Goal: Transaction & Acquisition: Purchase product/service

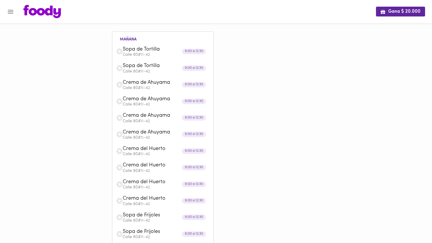
click at [41, 13] on img at bounding box center [42, 11] width 38 height 13
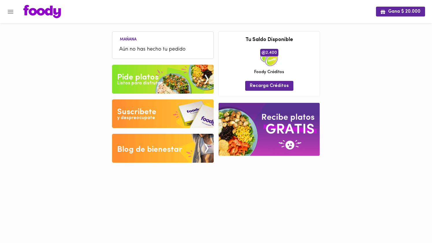
click at [148, 73] on div "Pide platos" at bounding box center [137, 78] width 41 height 12
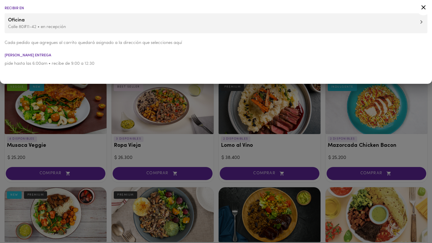
click at [424, 5] on icon at bounding box center [423, 7] width 7 height 7
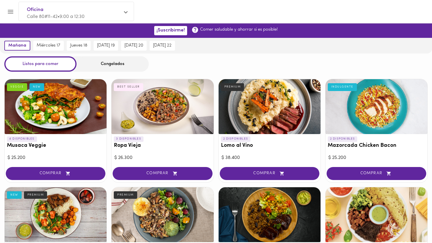
click at [109, 59] on div "Congelados" at bounding box center [112, 63] width 72 height 15
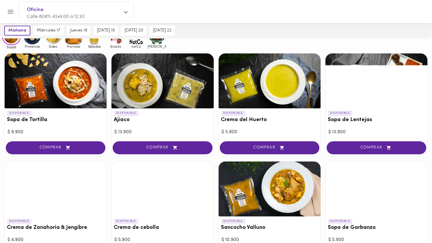
scroll to position [51, 0]
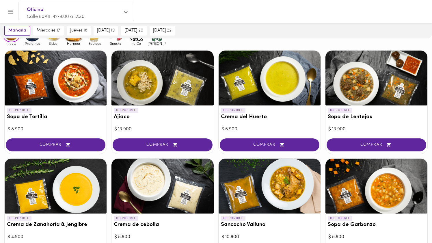
click at [275, 80] on div at bounding box center [269, 78] width 102 height 55
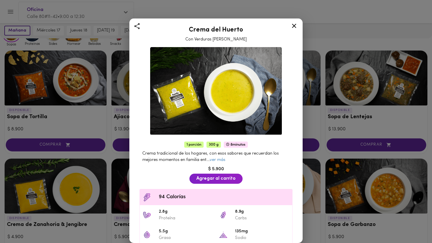
click at [294, 28] on icon at bounding box center [293, 25] width 7 height 7
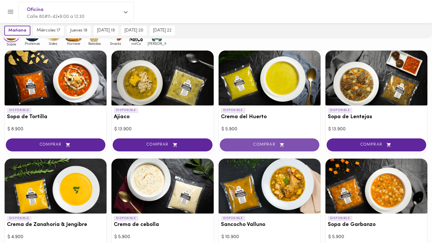
click at [255, 147] on span "COMPRAR" at bounding box center [269, 144] width 85 height 5
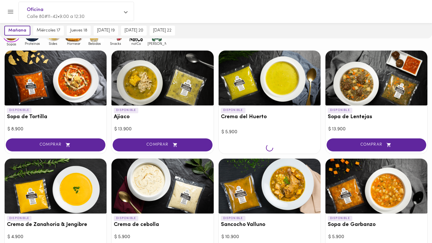
scroll to position [51, 0]
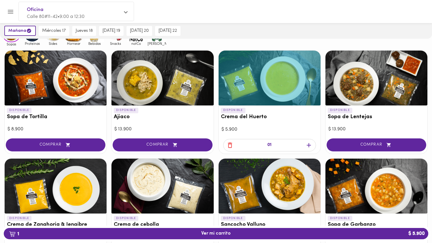
click at [310, 146] on icon "button" at bounding box center [308, 144] width 7 height 7
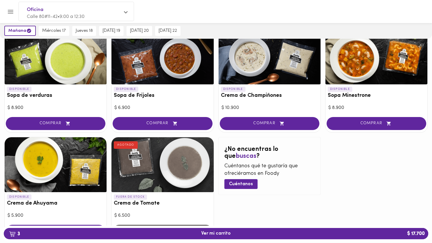
scroll to position [318, 0]
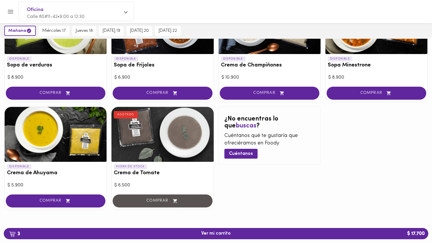
click at [107, 126] on div "DISPONIBLE Crema de Ahuyama $ 5.900 COMPRAR" at bounding box center [55, 158] width 102 height 103
click at [94, 137] on div at bounding box center [56, 134] width 102 height 55
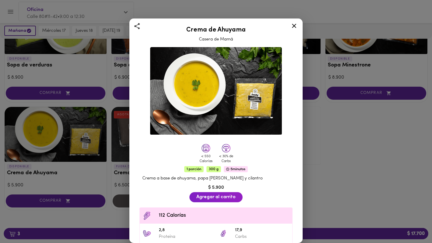
click at [110, 145] on div "Crema de Ahuyama Casera de Mamá < 550 Calorías < 30% de Carbs 1 porción 300 g 5…" at bounding box center [216, 121] width 432 height 243
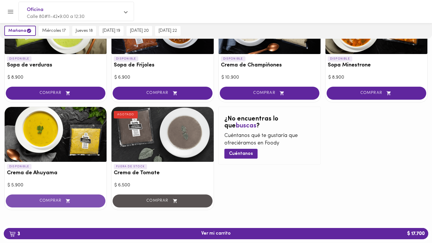
click at [81, 197] on button "COMPRAR" at bounding box center [56, 200] width 100 height 13
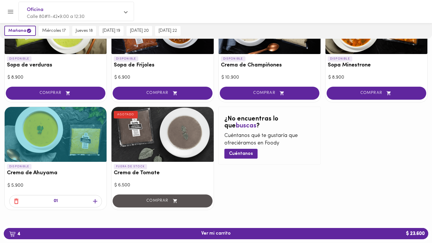
click at [94, 199] on icon "button" at bounding box center [94, 200] width 7 height 7
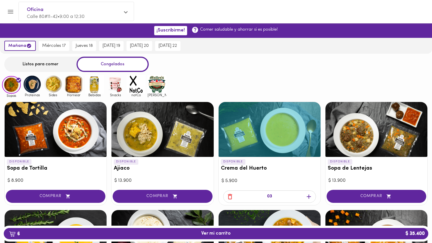
click at [70, 145] on div at bounding box center [56, 129] width 102 height 55
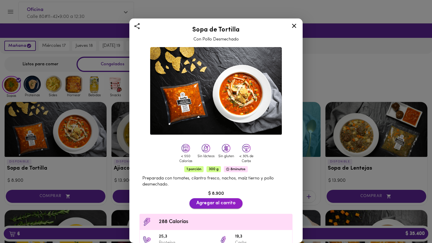
click at [198, 200] on button "Agregar al carrito" at bounding box center [215, 203] width 53 height 10
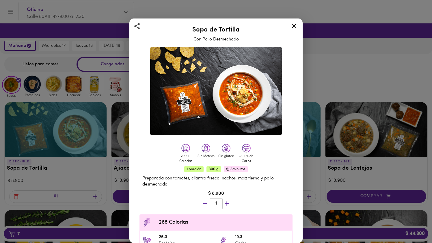
click at [296, 28] on icon at bounding box center [293, 25] width 7 height 7
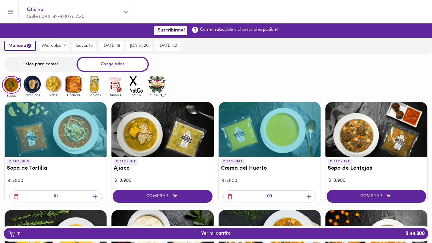
click at [97, 197] on icon "button" at bounding box center [94, 196] width 7 height 7
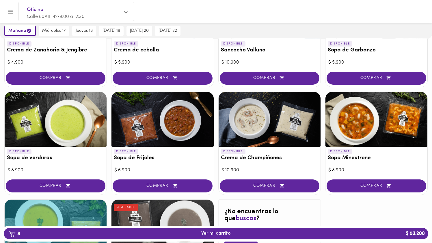
scroll to position [226, 0]
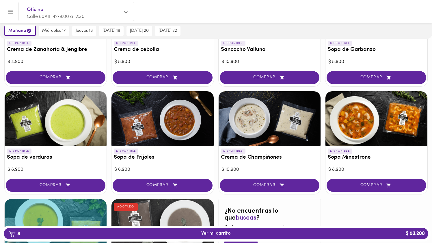
click at [81, 132] on div at bounding box center [56, 118] width 102 height 55
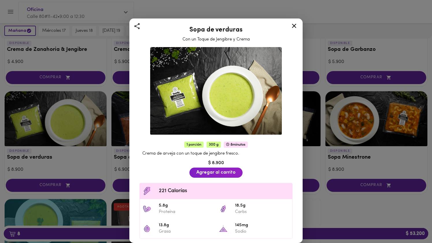
click at [81, 137] on div "Sopa de verduras Con un Toque de Jengibre y Crema 1 porción 300 g 8 minutos Cre…" at bounding box center [216, 121] width 432 height 243
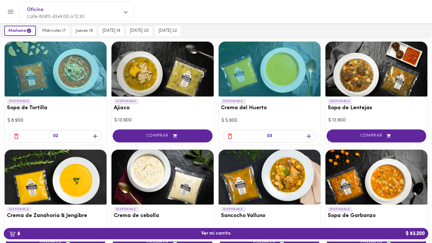
scroll to position [52, 0]
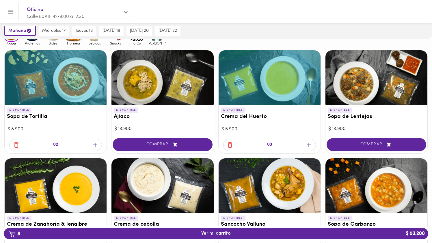
click at [96, 146] on icon "button" at bounding box center [94, 144] width 7 height 7
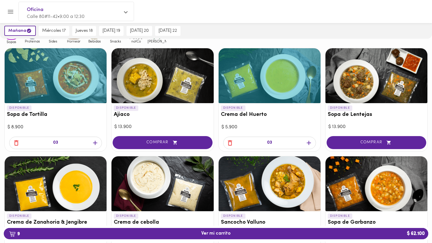
scroll to position [57, 0]
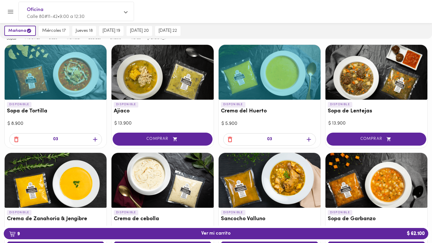
click at [96, 139] on icon "button" at bounding box center [95, 139] width 4 height 4
click at [94, 138] on icon "button" at bounding box center [94, 139] width 7 height 7
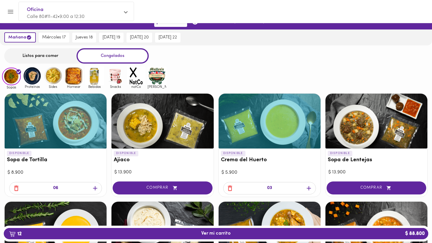
scroll to position [0, 0]
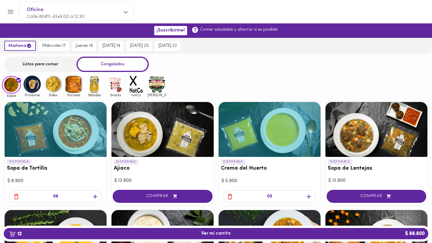
click at [239, 121] on div at bounding box center [269, 129] width 102 height 55
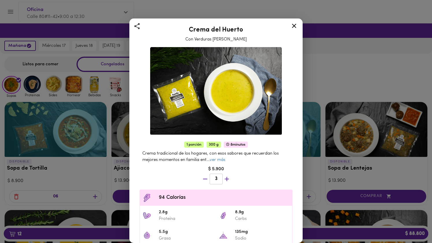
click at [110, 172] on div "Crema del Huerto Con Verduras Frescas del Campo 1 porción 300 g 8 minutos Crema…" at bounding box center [216, 121] width 432 height 243
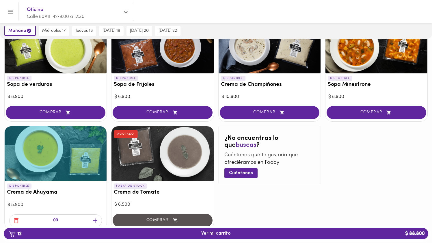
scroll to position [318, 0]
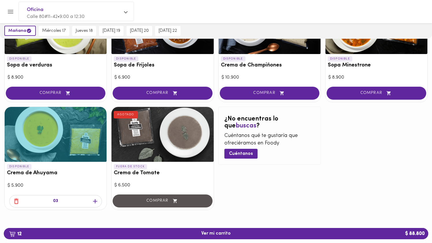
click at [52, 134] on div at bounding box center [56, 134] width 102 height 55
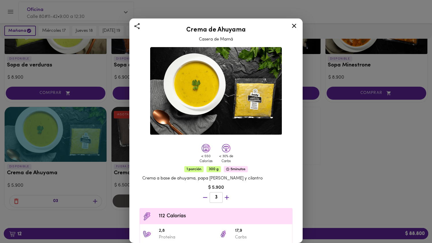
click at [89, 130] on div "Crema de Ahuyama Casera de Mamá < 550 Calorías < 30% de Carbs 1 porción 300 g 5…" at bounding box center [216, 121] width 432 height 243
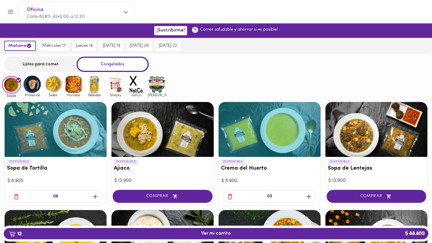
click at [30, 88] on img at bounding box center [32, 84] width 19 height 19
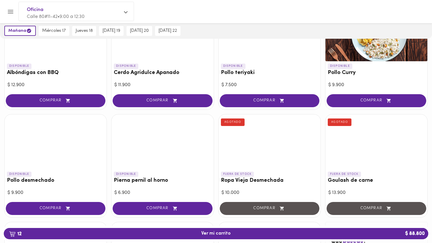
scroll to position [98, 0]
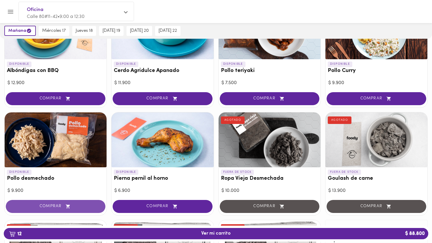
click at [93, 204] on span "COMPRAR" at bounding box center [55, 206] width 85 height 5
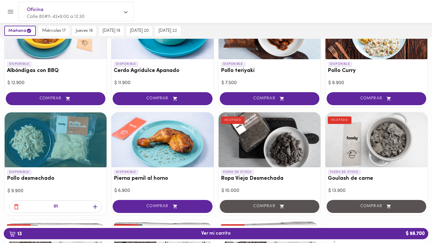
click at [93, 204] on icon "button" at bounding box center [94, 206] width 7 height 7
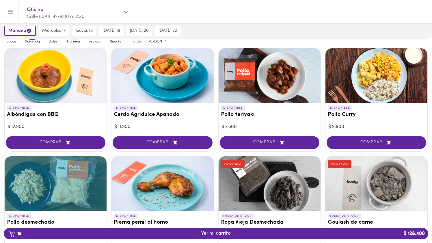
scroll to position [47, 0]
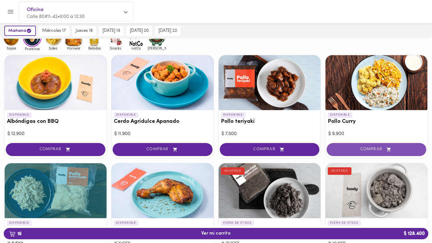
click at [353, 149] on span "COMPRAR" at bounding box center [376, 149] width 85 height 5
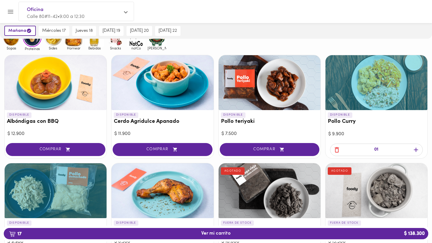
click at [416, 147] on icon "button" at bounding box center [415, 149] width 7 height 7
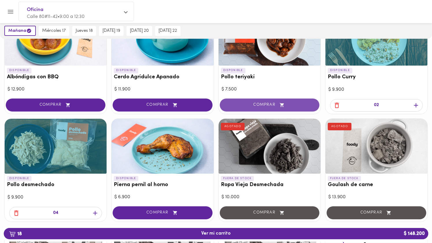
scroll to position [92, 0]
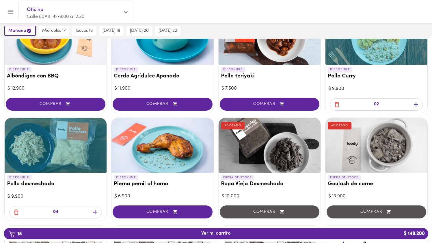
click at [12, 212] on span "button" at bounding box center [16, 211] width 9 height 7
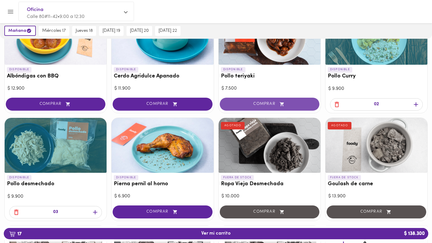
click at [290, 103] on span "COMPRAR" at bounding box center [269, 104] width 85 height 5
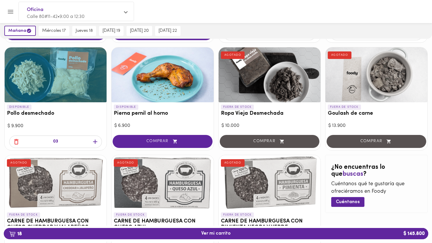
scroll to position [176, 0]
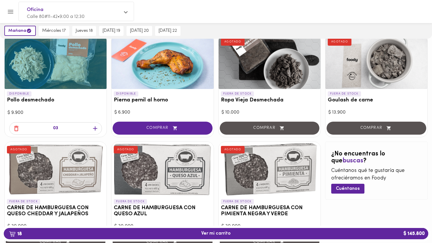
click at [17, 130] on icon "button" at bounding box center [16, 128] width 4 height 5
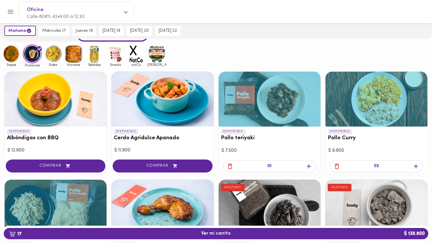
scroll to position [0, 0]
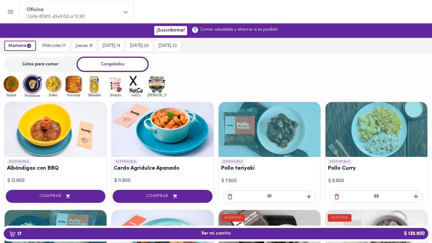
click at [311, 193] on icon "button" at bounding box center [308, 196] width 7 height 7
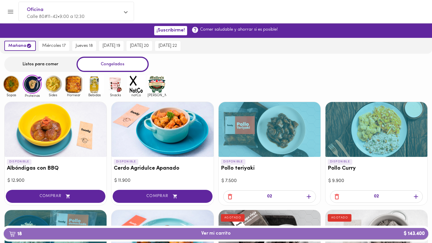
click at [180, 232] on span "18 Ver mi carrito $ 143.400" at bounding box center [215, 233] width 415 height 5
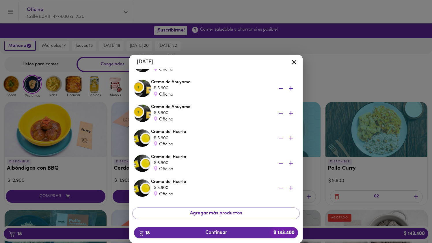
scroll to position [353, 0]
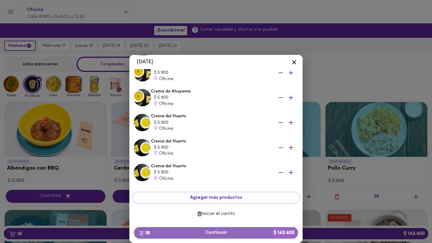
click at [214, 230] on span "18 Continuar $ 143.400" at bounding box center [216, 232] width 155 height 5
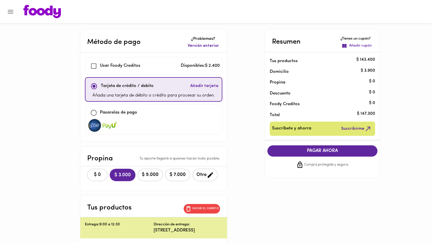
checkbox input "true"
click at [89, 114] on input "checkbox" at bounding box center [93, 113] width 12 height 12
checkbox input "true"
checkbox input "false"
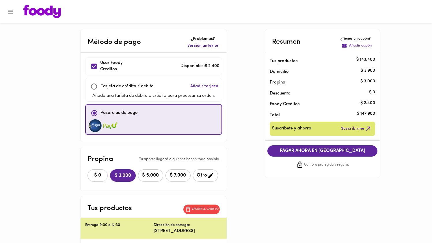
click at [94, 171] on button "$ 0" at bounding box center [97, 175] width 20 height 12
click at [88, 68] on input "checkbox" at bounding box center [94, 66] width 12 height 12
checkbox input "false"
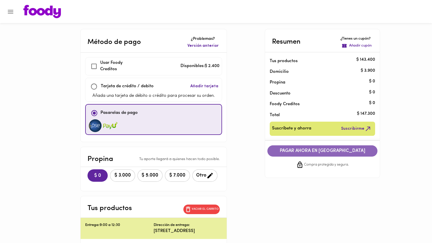
click at [309, 149] on span "PAGAR AHORA EN PASARELA" at bounding box center [322, 150] width 99 height 5
